Goal: Go to known website: Go to known website

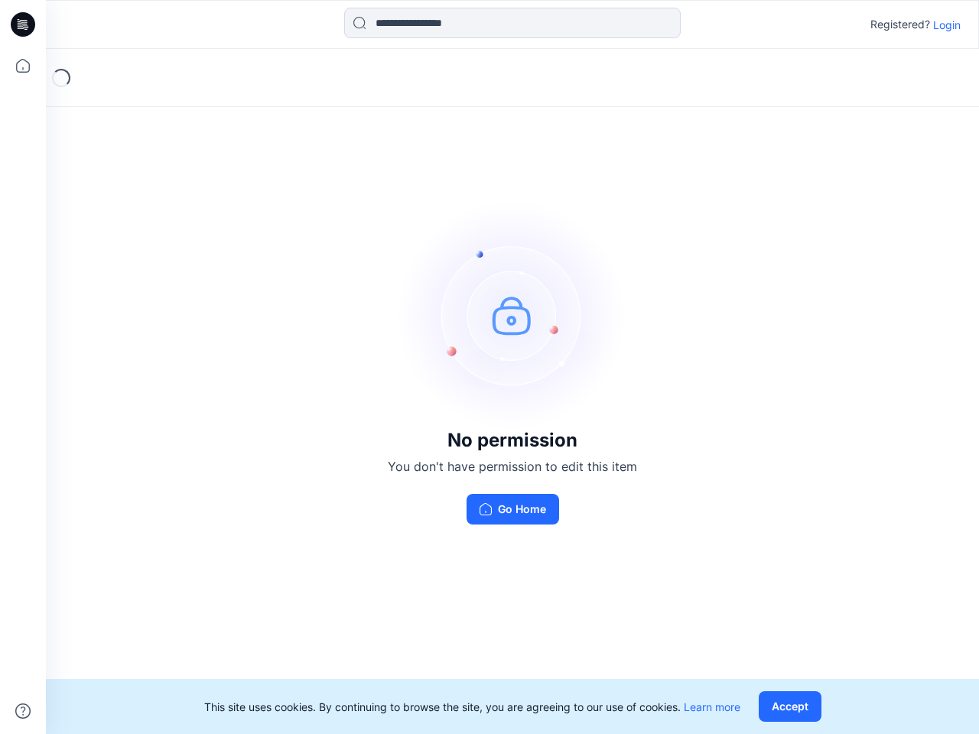
click at [489, 367] on img at bounding box center [512, 314] width 229 height 229
click at [24, 24] on icon at bounding box center [25, 24] width 6 height 1
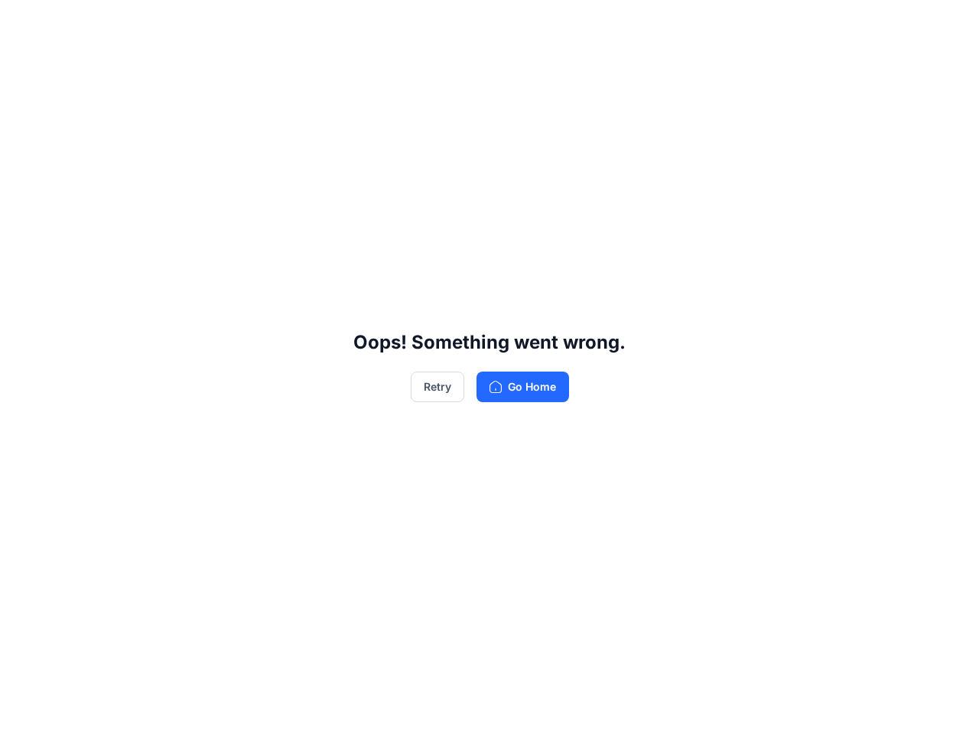
click at [23, 66] on div "Oops! Something went wrong. Retry Go Home" at bounding box center [489, 367] width 979 height 734
click at [23, 711] on div "Oops! Something went wrong. Retry Go Home" at bounding box center [489, 367] width 979 height 734
click at [512, 23] on div "Oops! Something went wrong. Retry Go Home" at bounding box center [489, 367] width 979 height 734
click at [947, 24] on div "Oops! Something went wrong. Retry Go Home" at bounding box center [489, 367] width 979 height 734
click at [793, 707] on div "Oops! Something went wrong. Retry Go Home" at bounding box center [489, 367] width 979 height 734
